Goal: Task Accomplishment & Management: Manage account settings

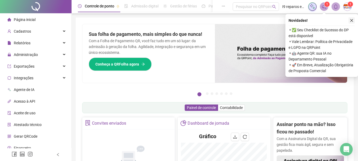
click at [351, 19] on icon "close" at bounding box center [352, 21] width 4 height 4
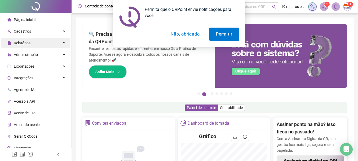
click at [61, 43] on div "Permita que o QRPoint envie notificações para você! Permitir Não, obrigado" at bounding box center [179, 23] width 358 height 47
click at [180, 36] on button "Não, obrigado" at bounding box center [185, 34] width 42 height 13
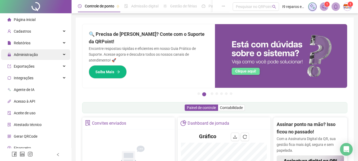
click at [59, 52] on div "Administração" at bounding box center [35, 54] width 69 height 11
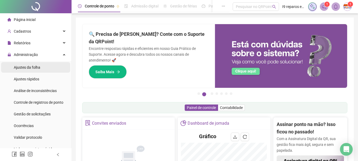
click at [34, 67] on span "Ajustes da folha" at bounding box center [27, 67] width 26 height 4
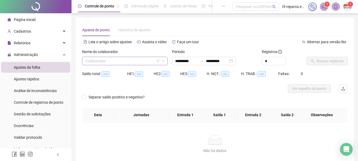
type input "**********"
click at [129, 63] on input "search" at bounding box center [122, 61] width 74 height 8
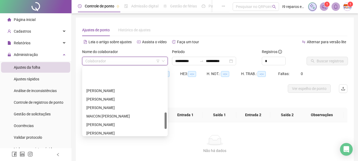
scroll to position [185, 0]
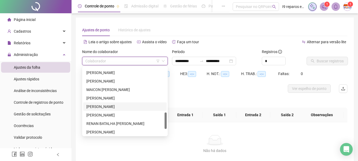
click at [109, 105] on div "[PERSON_NAME]" at bounding box center [124, 107] width 77 height 6
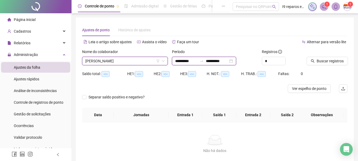
click at [184, 62] on input "**********" at bounding box center [186, 61] width 22 height 6
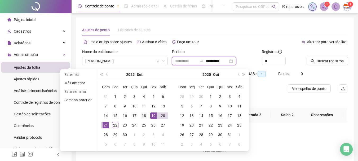
type input "**********"
click at [145, 115] on div "18" at bounding box center [144, 115] width 6 height 6
type input "**********"
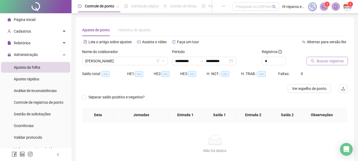
click at [316, 59] on button "Buscar registros" at bounding box center [327, 61] width 41 height 8
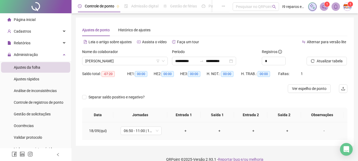
click at [184, 131] on div "+" at bounding box center [185, 131] width 25 height 6
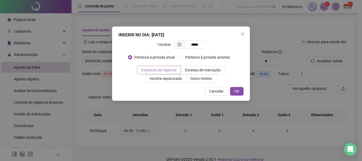
type input "*****"
drag, startPoint x: 168, startPoint y: 66, endPoint x: 183, endPoint y: 71, distance: 15.2
click at [169, 66] on label "Esqueceu de registrar" at bounding box center [159, 70] width 44 height 8
click at [237, 92] on span "OK" at bounding box center [236, 91] width 5 height 6
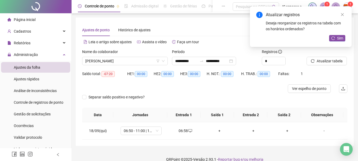
click at [218, 131] on div "+" at bounding box center [219, 131] width 25 height 6
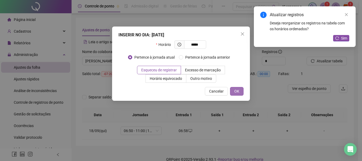
type input "*****"
click at [237, 91] on span "OK" at bounding box center [236, 91] width 5 height 6
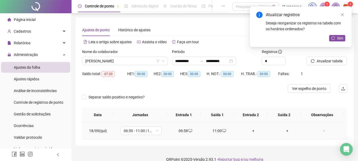
click at [250, 131] on div "+" at bounding box center [253, 131] width 25 height 6
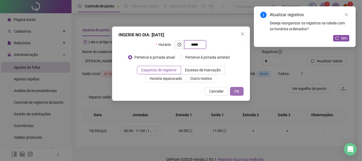
type input "*****"
click at [239, 88] on span "OK" at bounding box center [236, 91] width 5 height 6
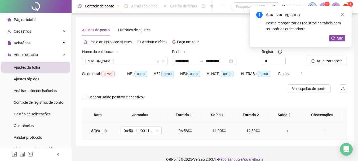
click at [285, 130] on div "+" at bounding box center [286, 131] width 25 height 6
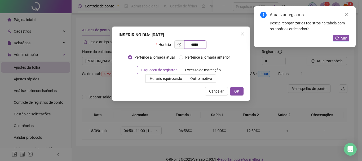
type input "*****"
drag, startPoint x: 239, startPoint y: 88, endPoint x: 274, endPoint y: 78, distance: 37.1
click at [239, 88] on span "OK" at bounding box center [236, 91] width 5 height 6
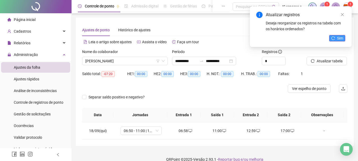
drag, startPoint x: 344, startPoint y: 39, endPoint x: 338, endPoint y: 38, distance: 6.2
click at [343, 39] on button "Sim" at bounding box center [337, 38] width 16 height 6
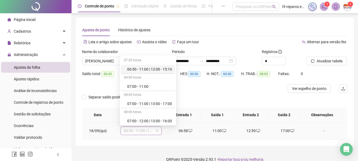
click at [155, 131] on span "06:50 - 11:00 | 12:00 - 15:10" at bounding box center [141, 131] width 35 height 8
click at [151, 104] on div "07:00 - 11:00 | 13:00 - 17:00" at bounding box center [149, 104] width 45 height 6
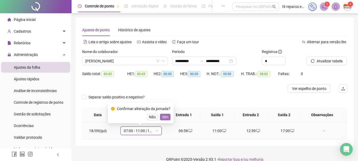
click at [162, 117] on span "Sim" at bounding box center [165, 117] width 6 height 6
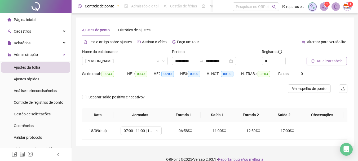
click at [317, 60] on span "Atualizar tabela" at bounding box center [330, 61] width 26 height 6
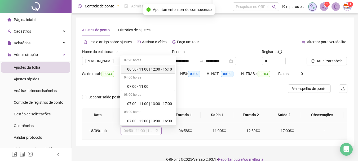
click at [156, 133] on span "06:50 - 11:00 | 12:00 - 15:10" at bounding box center [141, 131] width 35 height 8
click at [154, 103] on div "07:00 - 11:00 | 13:00 - 17:00" at bounding box center [149, 104] width 45 height 6
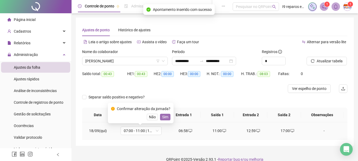
click at [163, 117] on span "Sim" at bounding box center [165, 117] width 6 height 6
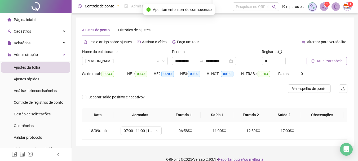
click at [335, 62] on span "Atualizar tabela" at bounding box center [330, 61] width 26 height 6
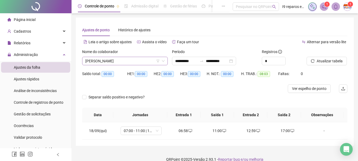
click at [128, 60] on span "[PERSON_NAME]" at bounding box center [124, 61] width 79 height 8
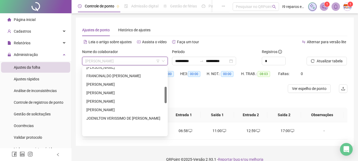
scroll to position [79, 0]
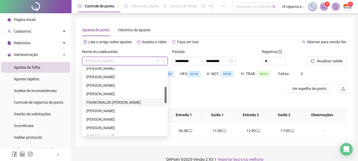
drag, startPoint x: 107, startPoint y: 102, endPoint x: 159, endPoint y: 76, distance: 58.9
click at [108, 100] on div "FRANCINALDO [PERSON_NAME]" at bounding box center [124, 102] width 77 height 6
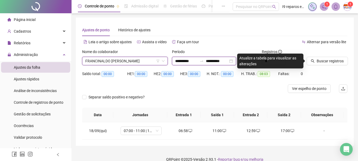
click at [178, 60] on input "**********" at bounding box center [186, 61] width 22 height 6
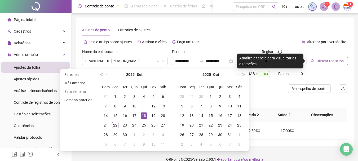
click at [320, 61] on span "Buscar registros" at bounding box center [330, 61] width 27 height 6
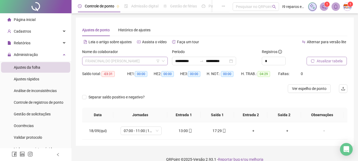
click at [141, 59] on span "FRANCINALDO [PERSON_NAME]" at bounding box center [124, 61] width 79 height 8
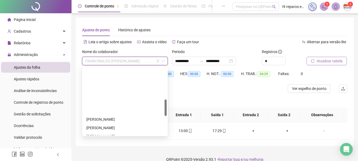
scroll to position [132, 0]
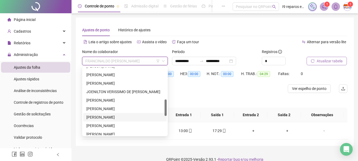
drag, startPoint x: 122, startPoint y: 118, endPoint x: 219, endPoint y: 92, distance: 99.7
click at [123, 117] on div "[PERSON_NAME]" at bounding box center [124, 117] width 77 height 6
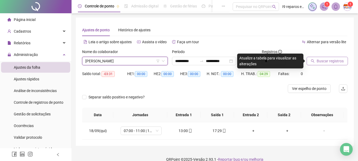
click at [326, 64] on div "Buscar registros" at bounding box center [326, 59] width 45 height 21
click at [326, 61] on span "Buscar registros" at bounding box center [330, 61] width 27 height 6
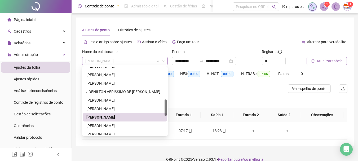
click at [132, 60] on span "[PERSON_NAME]" at bounding box center [124, 61] width 79 height 8
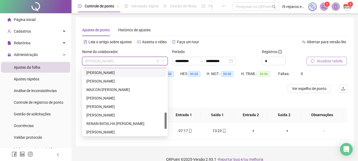
scroll to position [212, 0]
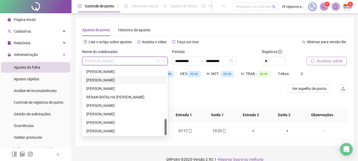
click at [115, 78] on div "[PERSON_NAME]" at bounding box center [124, 80] width 77 height 6
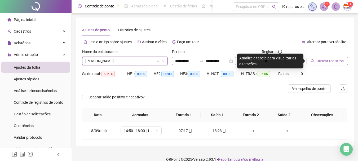
click at [177, 64] on div "**********" at bounding box center [204, 61] width 64 height 8
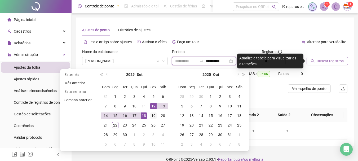
type input "**********"
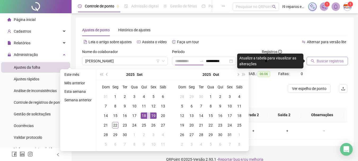
click at [149, 119] on td "19" at bounding box center [154, 116] width 10 height 10
click at [150, 117] on div "19" at bounding box center [153, 115] width 6 height 6
type input "**********"
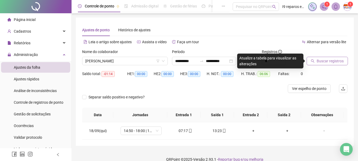
click at [317, 62] on span "Buscar registros" at bounding box center [330, 61] width 27 height 6
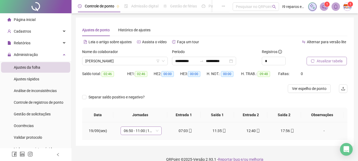
click at [159, 130] on div "06:50 - 11:00 | 12:00 - 15:10" at bounding box center [141, 130] width 41 height 8
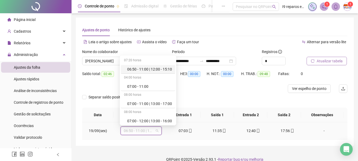
click at [146, 71] on div "06:50 - 11:00 | 12:00 - 15:10" at bounding box center [149, 69] width 45 height 6
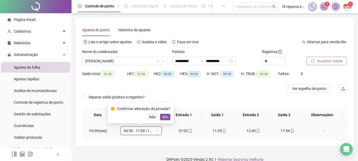
drag, startPoint x: 165, startPoint y: 117, endPoint x: 319, endPoint y: 69, distance: 161.6
click at [165, 117] on span "Sim" at bounding box center [165, 117] width 6 height 6
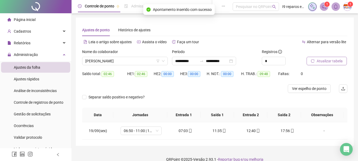
click at [323, 62] on span "Atualizar tabela" at bounding box center [330, 61] width 26 height 6
